Goal: Task Accomplishment & Management: Manage account settings

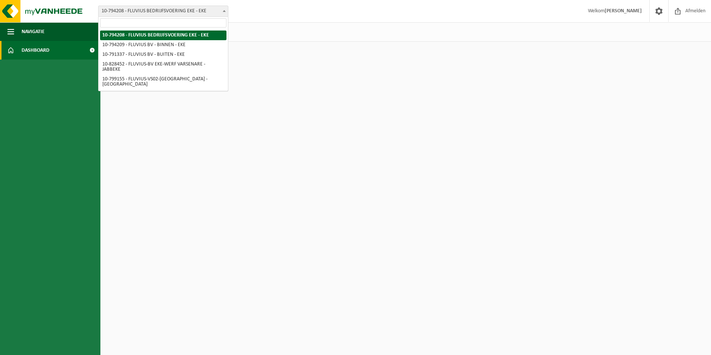
click at [223, 11] on b at bounding box center [224, 11] width 3 height 2
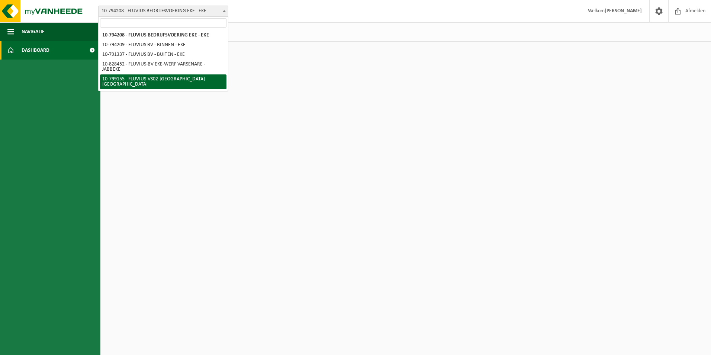
select select "33193"
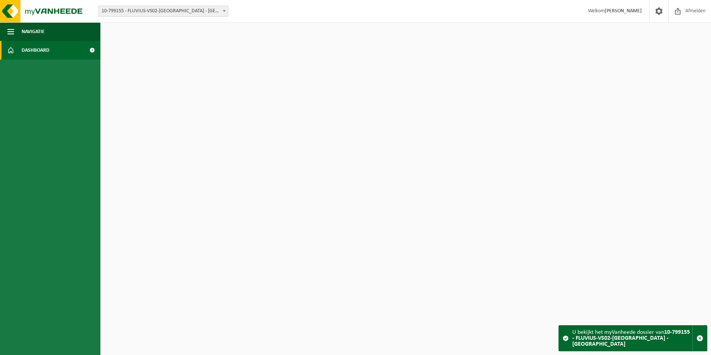
click at [42, 52] on span "Dashboard" at bounding box center [36, 50] width 28 height 19
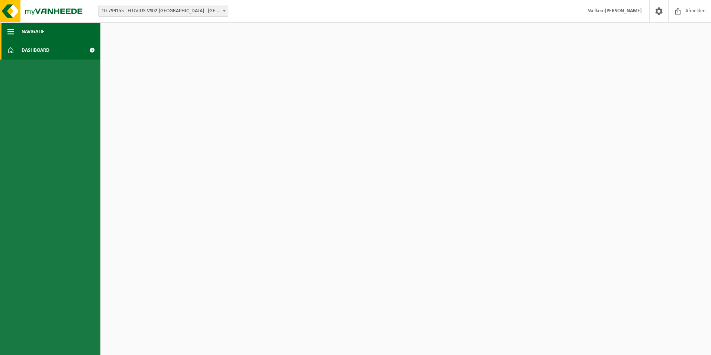
click at [9, 31] on span "button" at bounding box center [10, 31] width 7 height 19
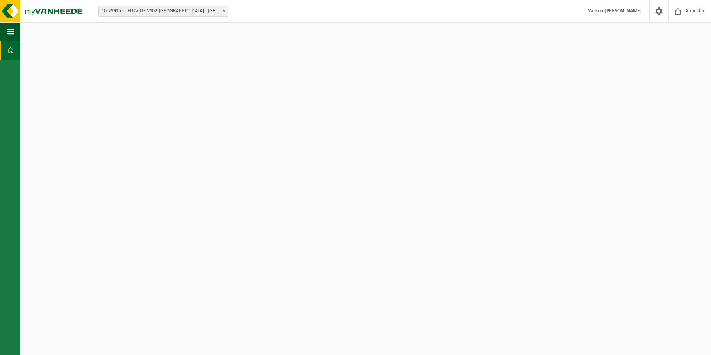
click at [13, 49] on span at bounding box center [10, 50] width 7 height 19
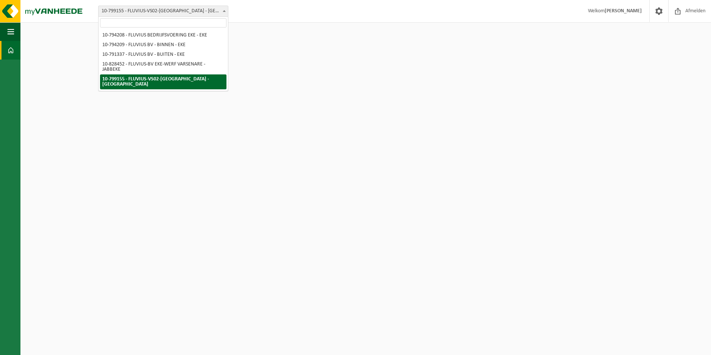
click at [225, 10] on span at bounding box center [224, 11] width 7 height 10
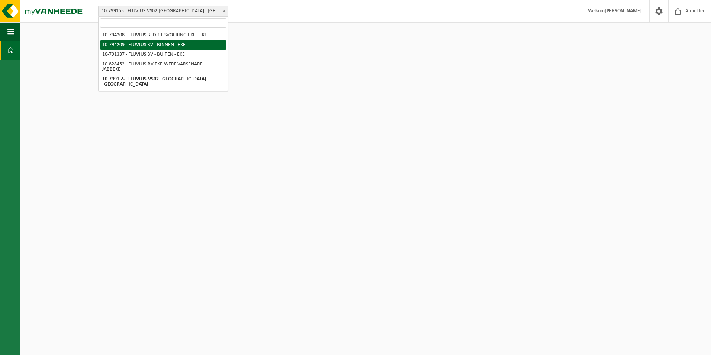
select select "30991"
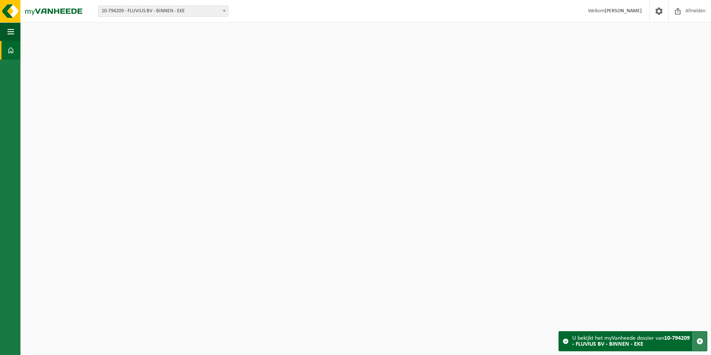
click at [701, 339] on span "button" at bounding box center [700, 341] width 7 height 7
